Goal: Information Seeking & Learning: Learn about a topic

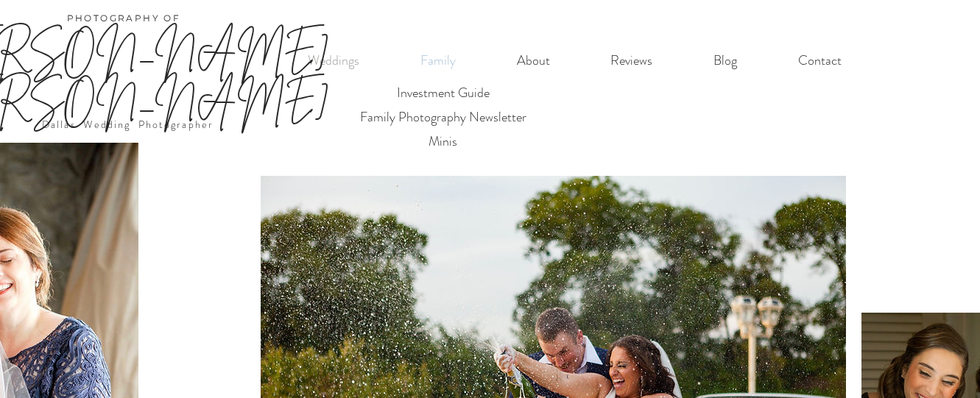
click at [451, 62] on p "Family" at bounding box center [438, 61] width 50 height 30
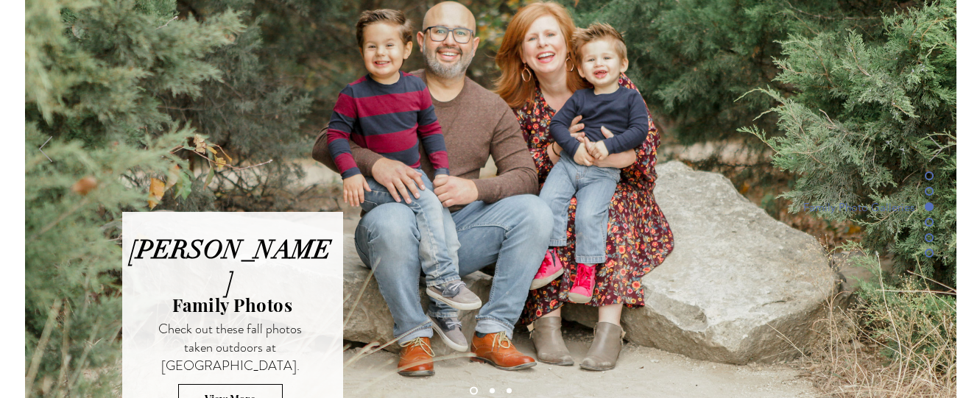
scroll to position [4009, 0]
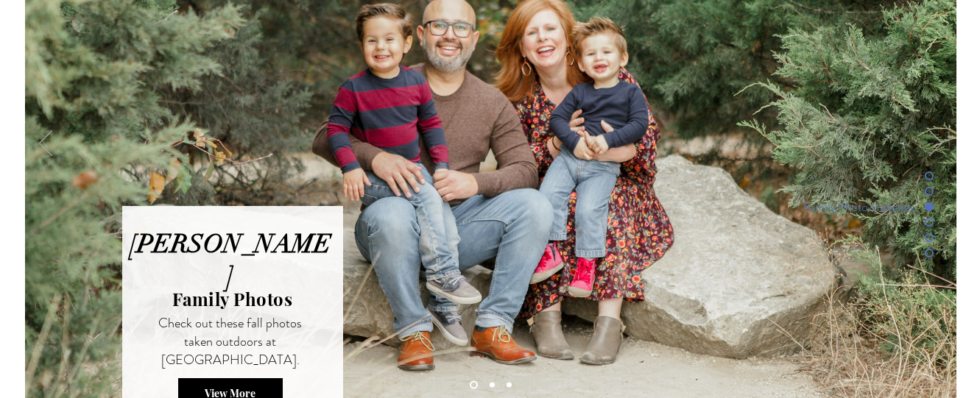
click at [252, 387] on span "View More" at bounding box center [230, 394] width 51 height 14
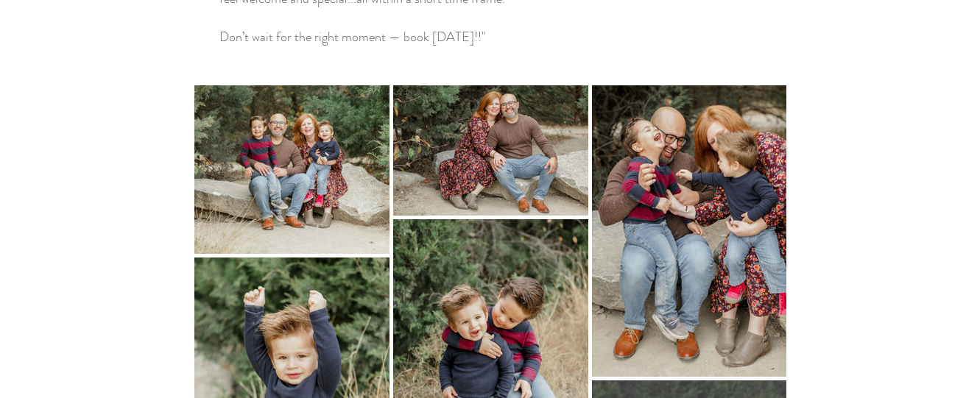
scroll to position [662, 0]
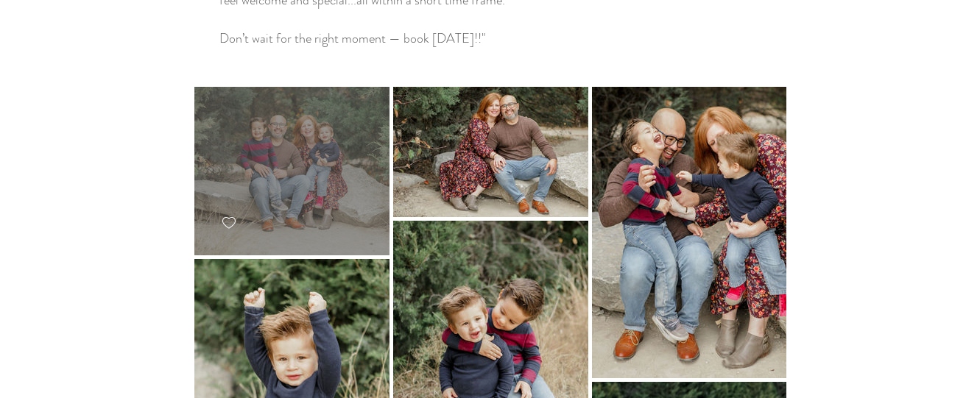
click at [319, 94] on div at bounding box center [291, 171] width 195 height 169
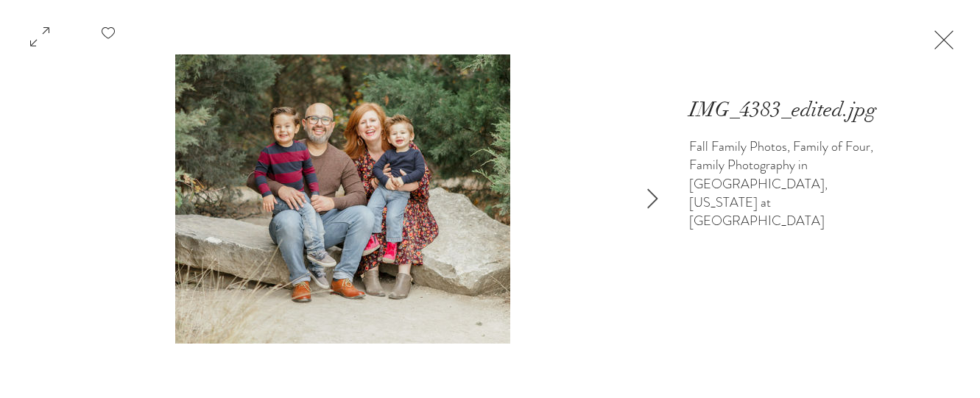
click at [958, 34] on button "Exit expand mode" at bounding box center [944, 38] width 28 height 32
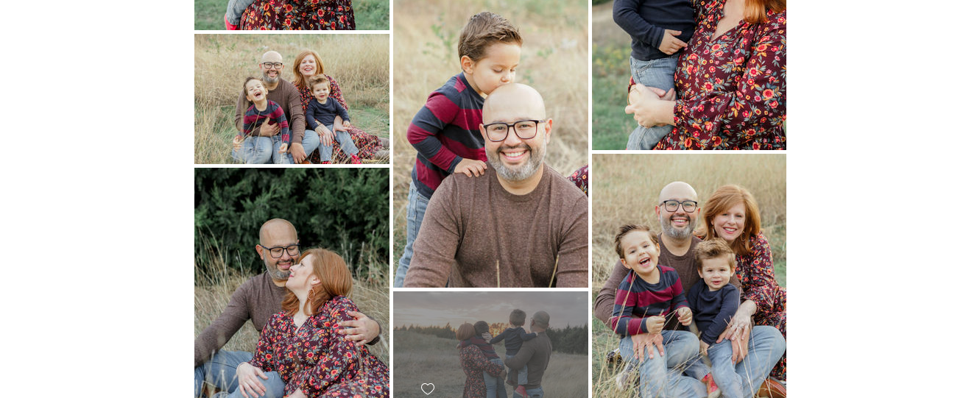
scroll to position [1479, 0]
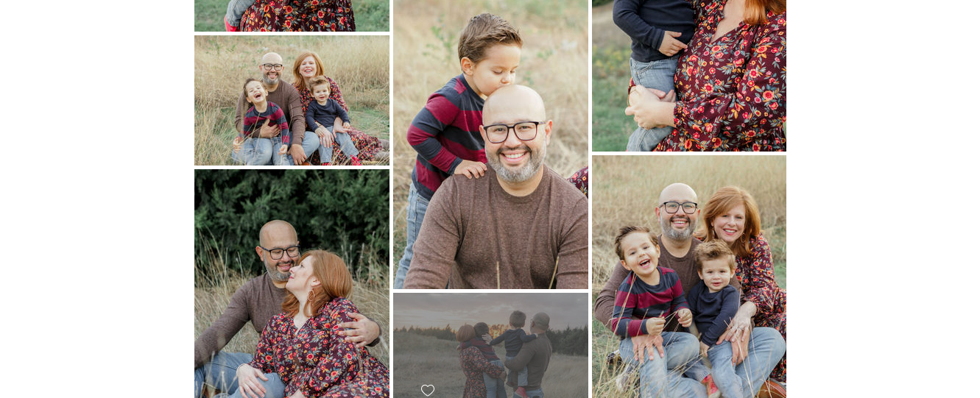
click at [522, 293] on div at bounding box center [490, 358] width 195 height 130
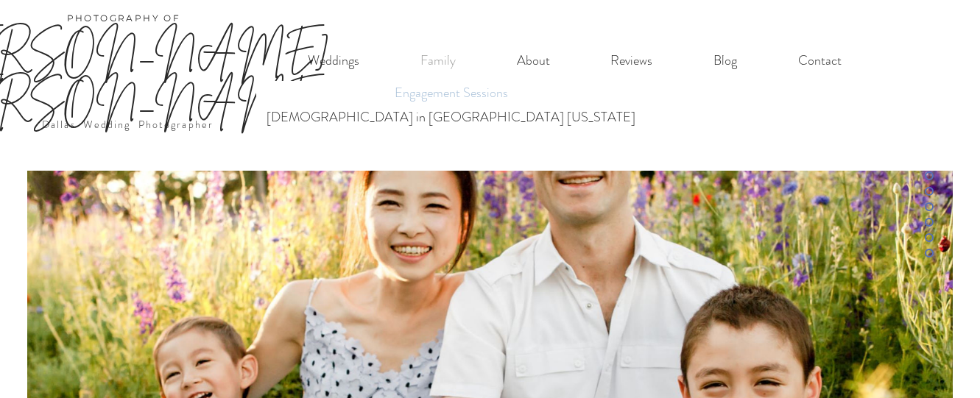
click at [388, 95] on p "Engagement Sessions" at bounding box center [451, 93] width 127 height 24
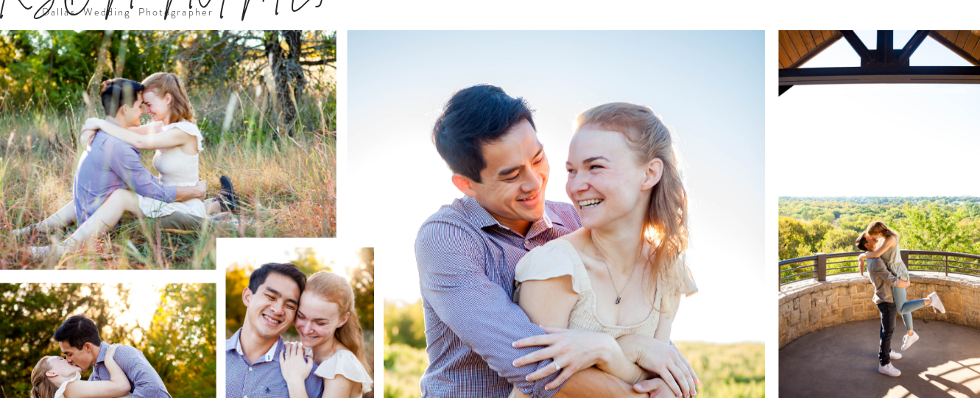
scroll to position [124, 0]
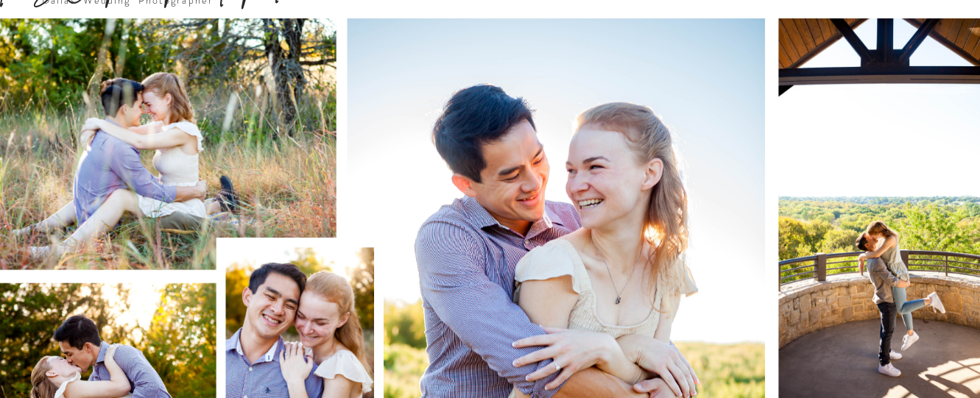
click at [921, 279] on img "main content" at bounding box center [490, 289] width 980 height 579
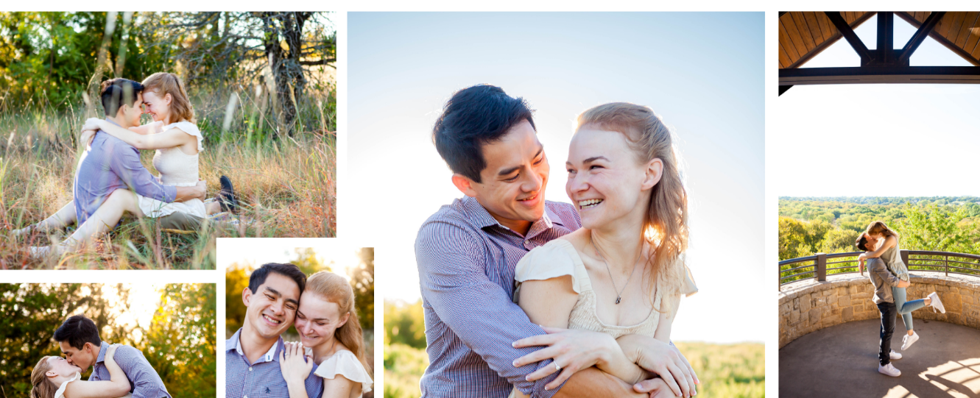
scroll to position [284, 0]
